Goal: Transaction & Acquisition: Obtain resource

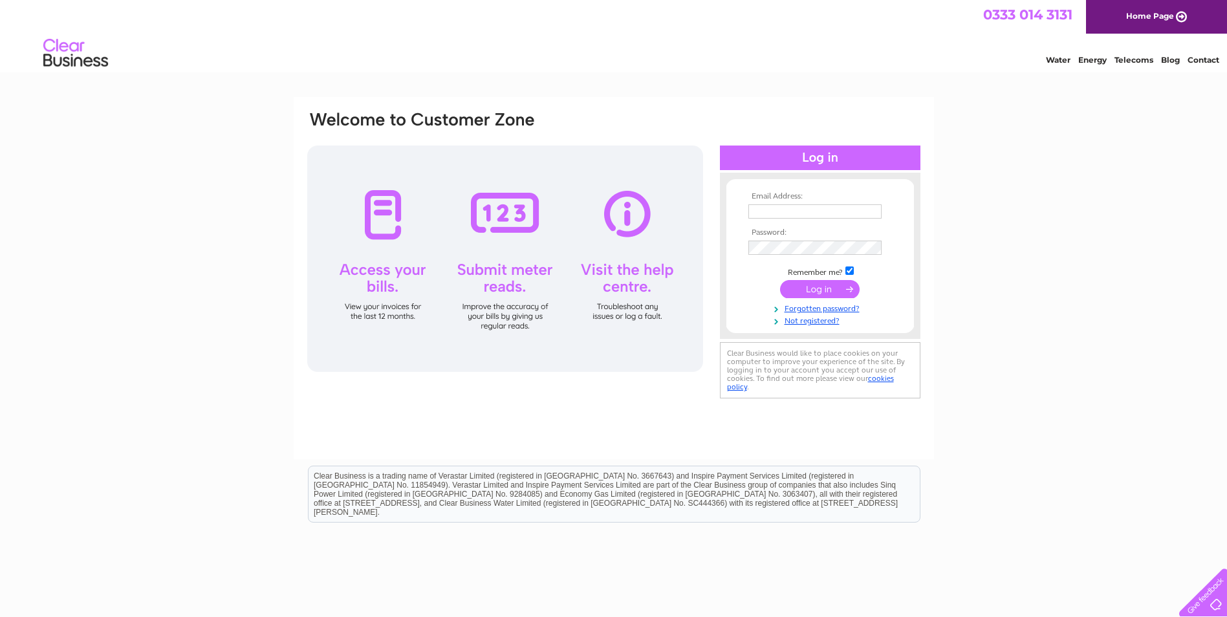
type input "accounts.payable@cityfibre.com"
click at [834, 287] on input "submit" at bounding box center [820, 290] width 80 height 18
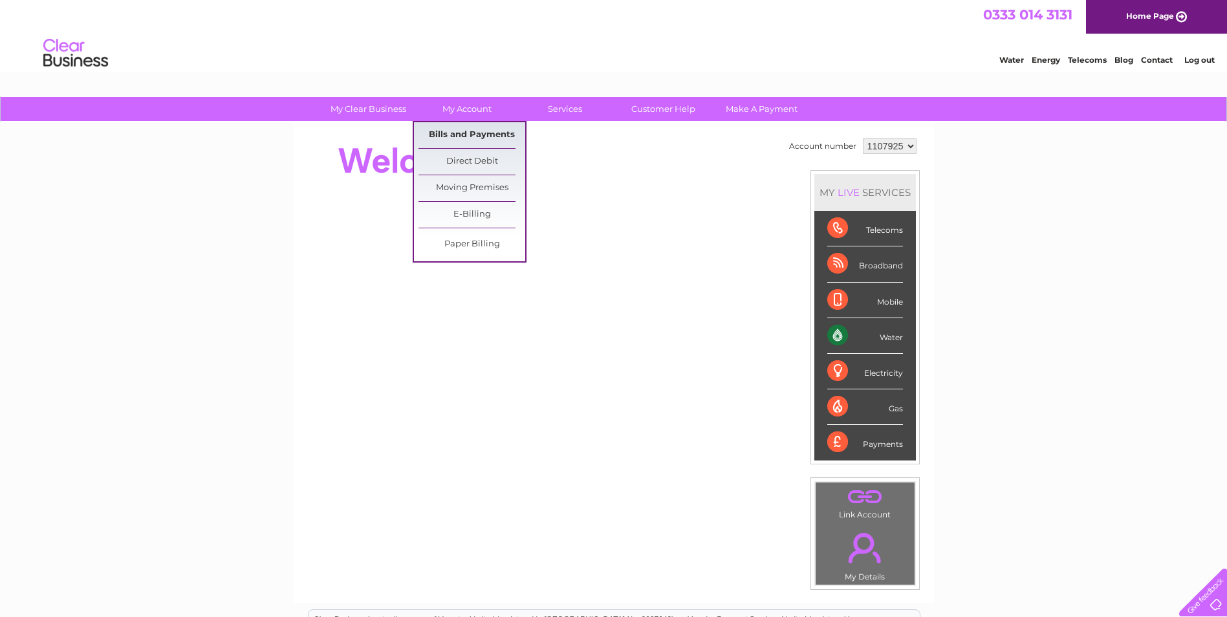
click at [486, 139] on link "Bills and Payments" at bounding box center [471, 135] width 107 height 26
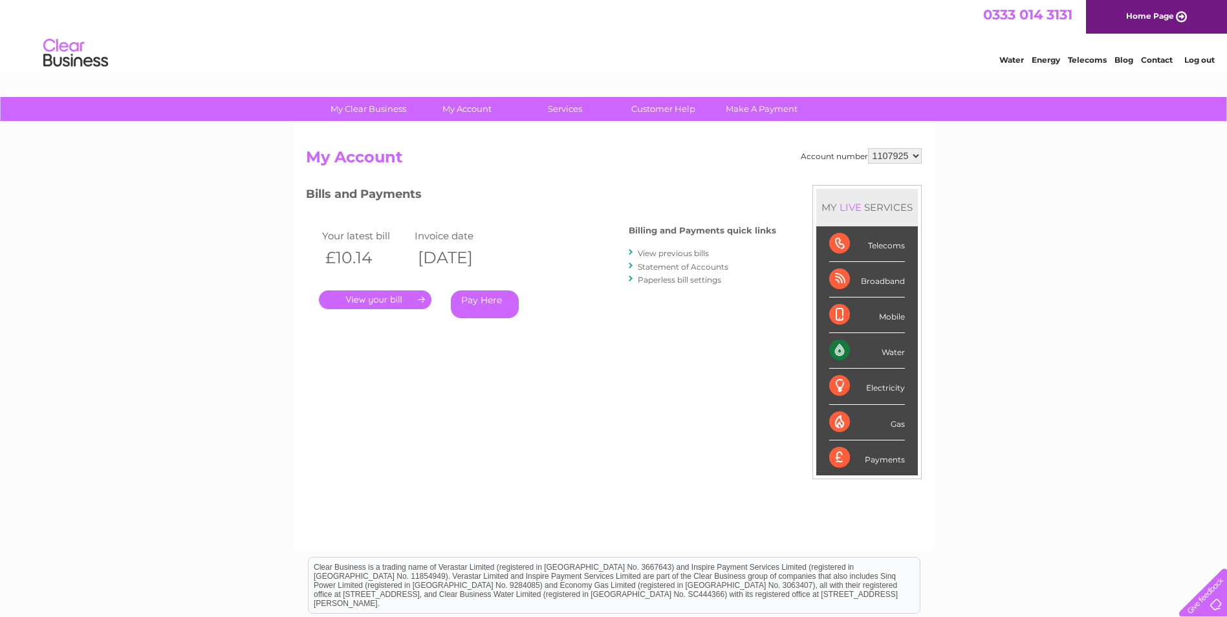
click at [385, 296] on link "." at bounding box center [375, 299] width 113 height 19
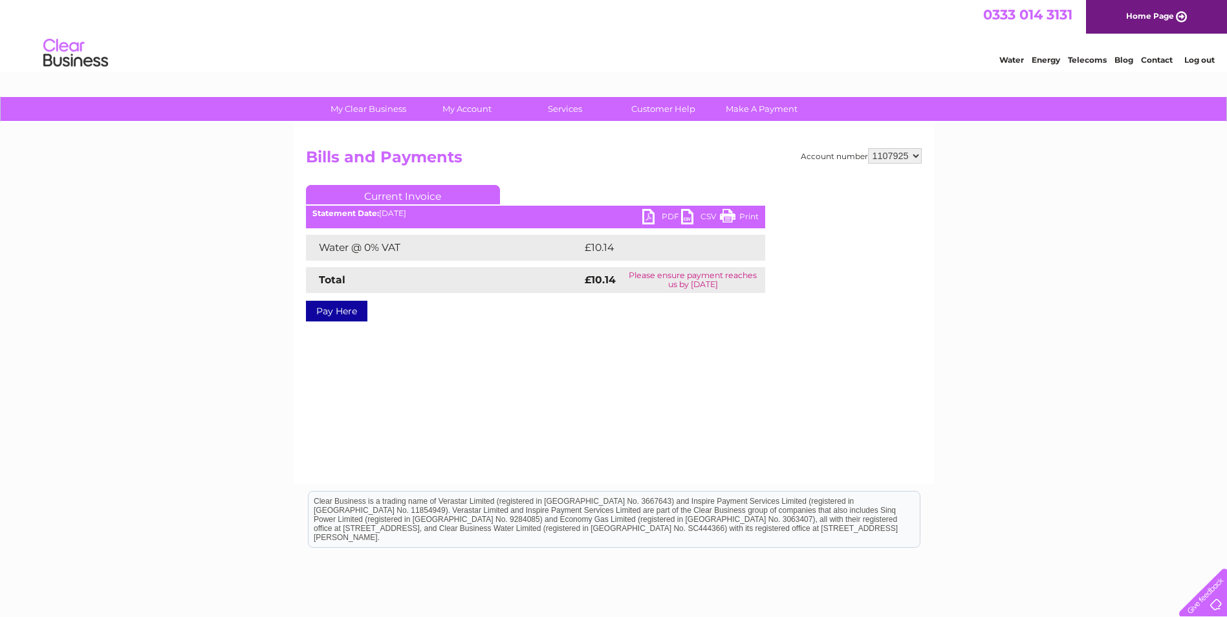
click at [652, 217] on link "PDF" at bounding box center [661, 218] width 39 height 19
click at [896, 159] on select "1107925 1133135 1155909" at bounding box center [895, 156] width 54 height 16
select select "1133135"
click at [869, 148] on select "1107925 1133135 1155909" at bounding box center [895, 156] width 54 height 16
click at [651, 221] on link "PDF" at bounding box center [661, 218] width 39 height 19
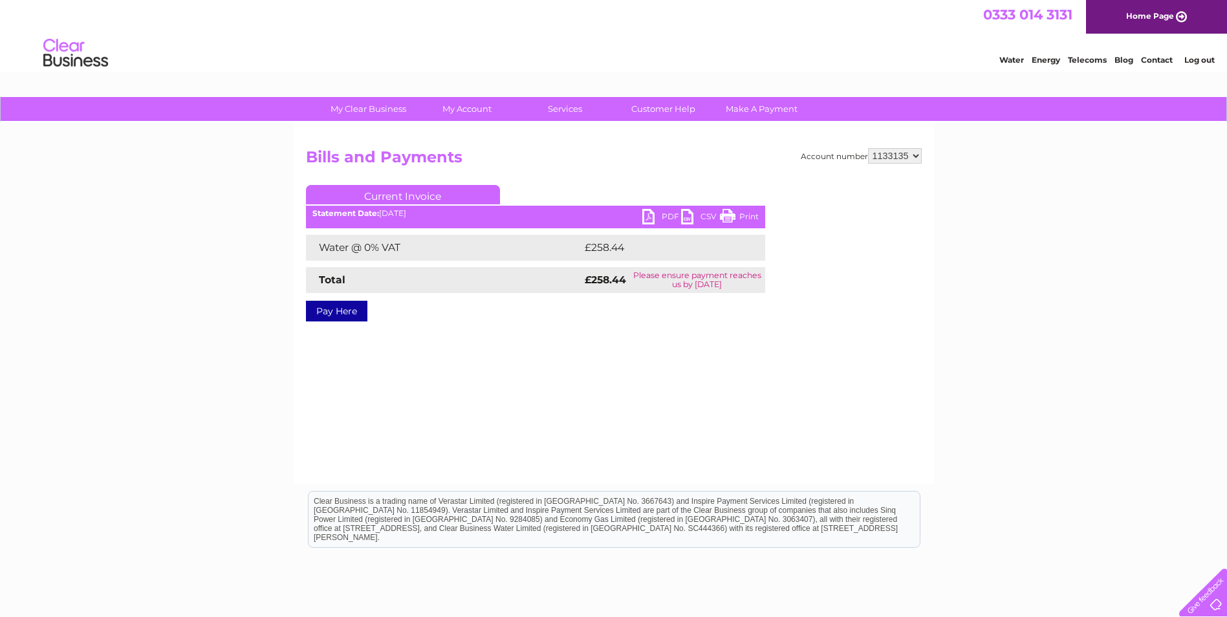
click at [900, 159] on select "1107925 1133135 1155909" at bounding box center [895, 156] width 54 height 16
select select "1155909"
click at [869, 148] on select "1107925 1133135 1155909" at bounding box center [895, 156] width 54 height 16
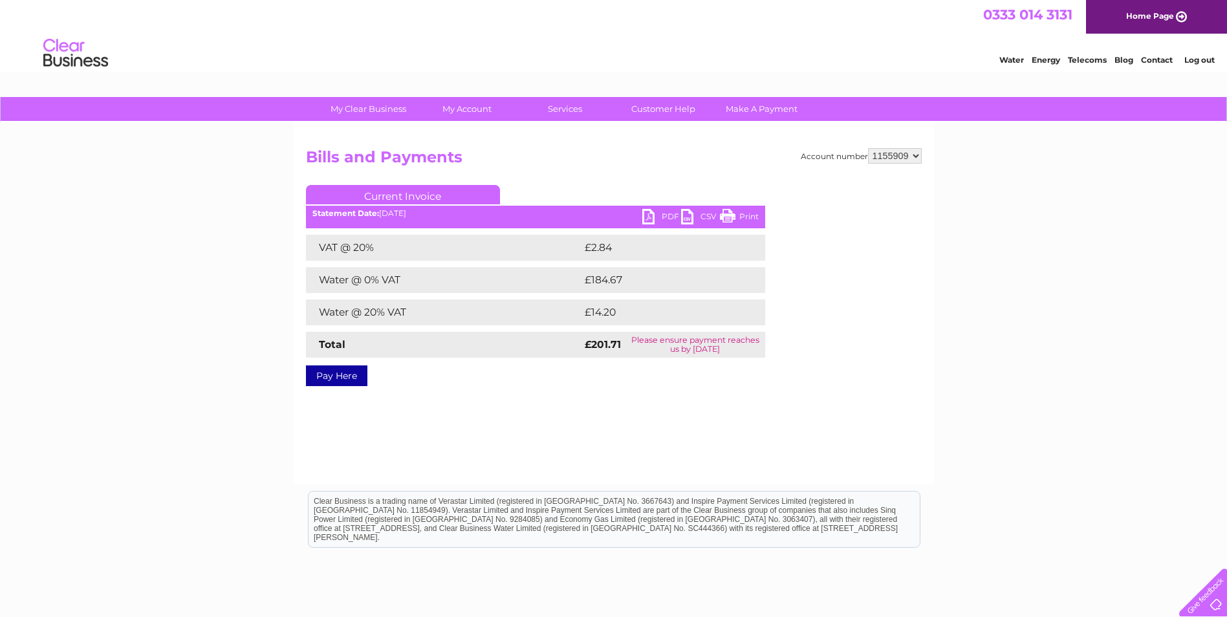
click at [648, 215] on link "PDF" at bounding box center [661, 218] width 39 height 19
